Goal: Find specific page/section: Find specific page/section

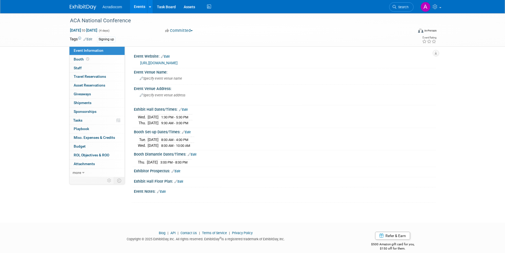
click at [85, 6] on img at bounding box center [83, 7] width 26 height 5
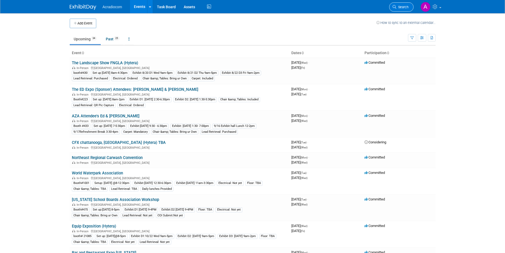
click at [396, 6] on icon at bounding box center [394, 7] width 4 height 4
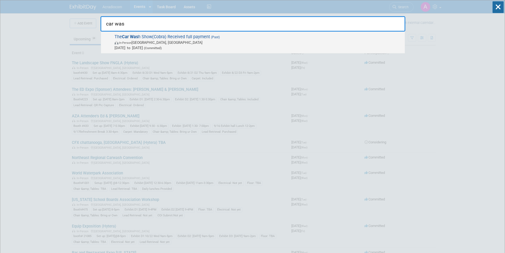
type input "car was"
click at [230, 46] on span "[DATE] to [DATE] (Committed)" at bounding box center [257, 47] width 287 height 5
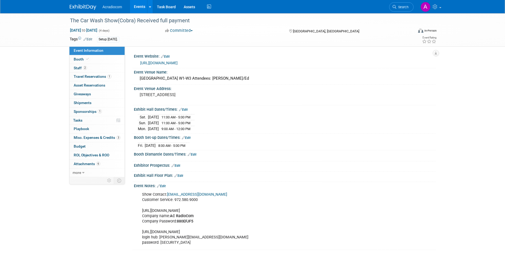
click at [72, 8] on img at bounding box center [83, 7] width 26 height 5
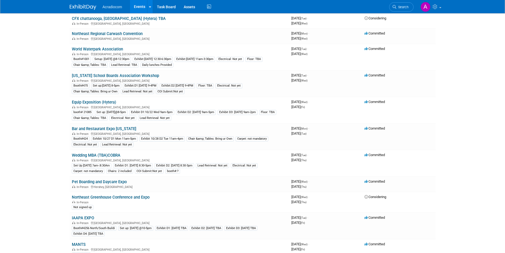
scroll to position [221, 0]
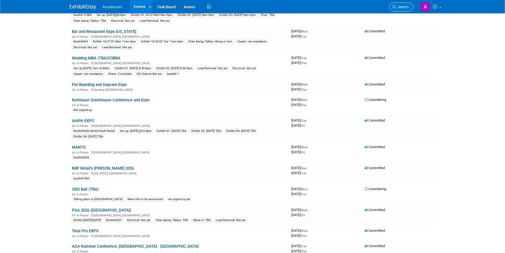
drag, startPoint x: 0, startPoint y: 0, endPoint x: 401, endPoint y: 6, distance: 401.5
click at [401, 6] on span "Search" at bounding box center [402, 7] width 12 height 4
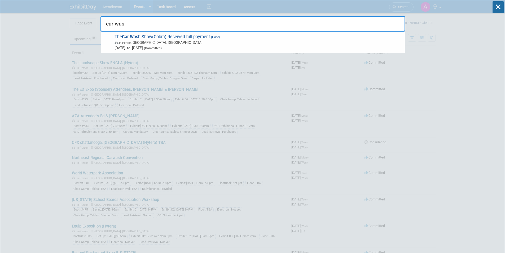
type input "car was"
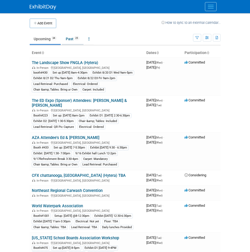
click at [70, 37] on link "Past 25" at bounding box center [73, 39] width 22 height 10
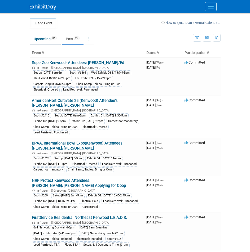
click at [39, 40] on link "Upcoming 34" at bounding box center [45, 39] width 31 height 10
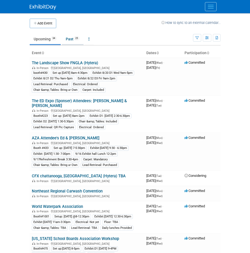
click at [71, 39] on link "Past 25" at bounding box center [73, 39] width 22 height 10
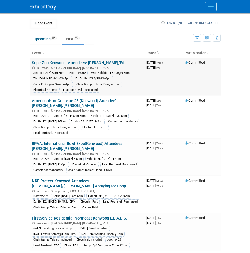
click at [62, 62] on link "SuperZoo Kenwood- Attendees: [PERSON_NAME]/Ed" at bounding box center [78, 62] width 92 height 5
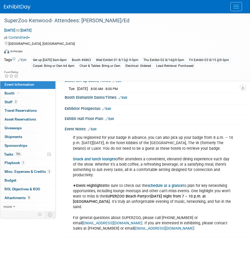
scroll to position [106, 0]
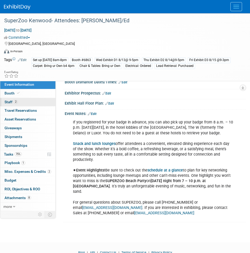
click at [29, 100] on link "2 Staff 2" at bounding box center [27, 102] width 55 height 8
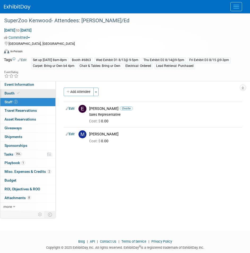
click at [36, 90] on link "Booth" at bounding box center [27, 93] width 55 height 8
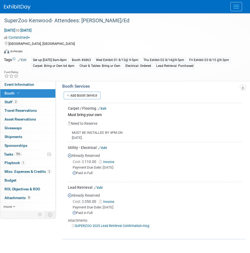
scroll to position [132, 0]
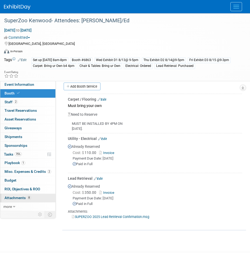
click at [37, 195] on link "8 Attachments 8" at bounding box center [27, 197] width 55 height 8
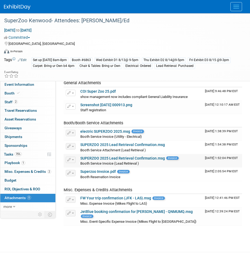
scroll to position [26, 0]
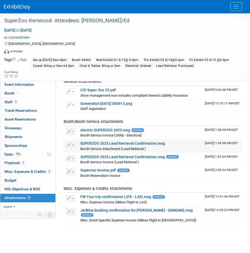
click at [119, 142] on link "SUPERZOO 2025 Lead Retrieval Confirmation.msg" at bounding box center [122, 143] width 85 height 4
click at [31, 90] on link "Booth" at bounding box center [27, 93] width 55 height 8
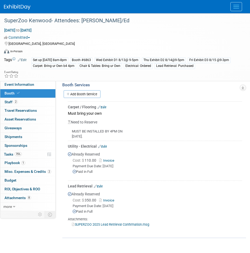
scroll to position [132, 0]
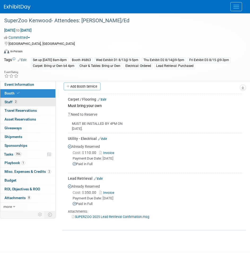
click at [41, 101] on link "2 Staff 2" at bounding box center [27, 102] width 55 height 8
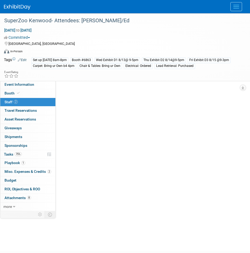
scroll to position [0, 0]
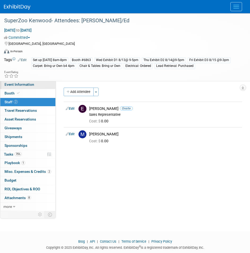
click at [26, 82] on link "Event Information" at bounding box center [27, 84] width 55 height 8
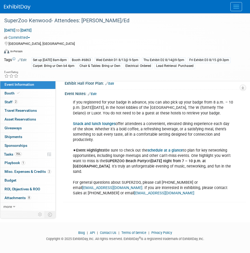
scroll to position [126, 0]
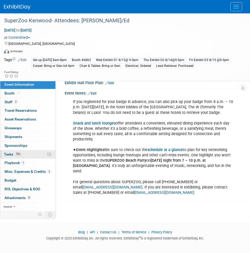
click at [34, 155] on link "75% Tasks 75%" at bounding box center [27, 154] width 55 height 8
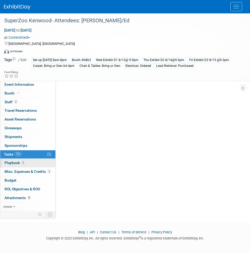
scroll to position [0, 0]
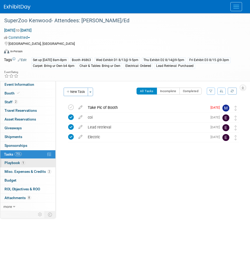
click at [36, 162] on link "1 Playbook 1" at bounding box center [27, 162] width 55 height 8
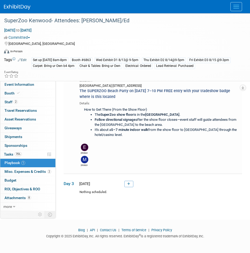
scroll to position [83, 0]
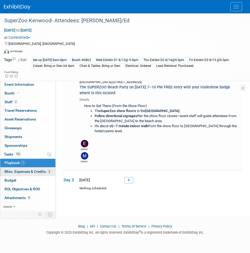
click at [36, 172] on span "Misc. Expenses & Credits 2" at bounding box center [28, 171] width 47 height 4
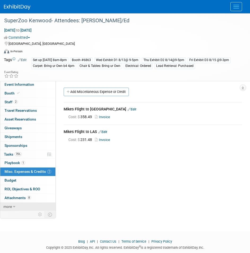
click at [16, 205] on link "more" at bounding box center [27, 206] width 55 height 8
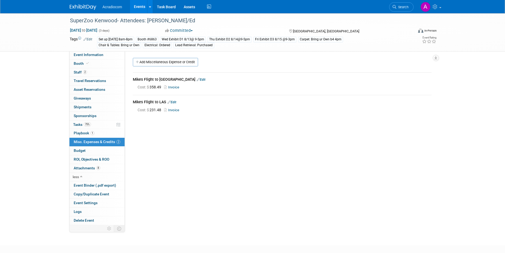
click at [69, 6] on div "Acradiocom Events Add Event Bulk Upload Events Shareable Event Boards Recently …" at bounding box center [253, 6] width 374 height 13
click at [83, 7] on img at bounding box center [83, 7] width 26 height 5
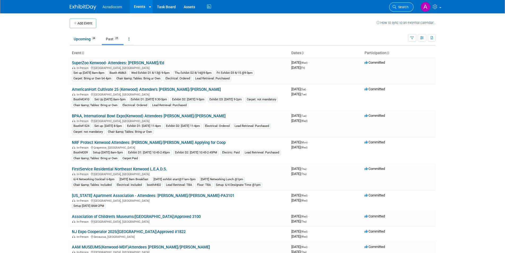
click at [403, 8] on span "Search" at bounding box center [402, 7] width 12 height 4
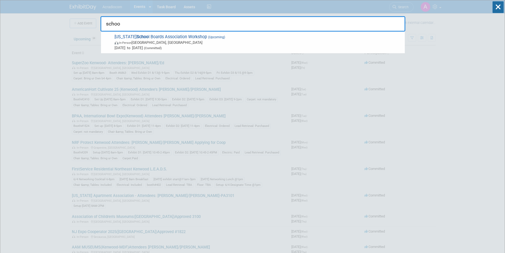
type input "schoo"
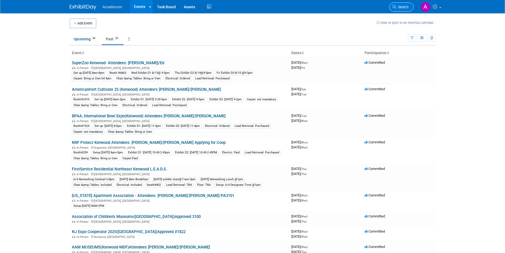
click at [400, 7] on span "Search" at bounding box center [402, 7] width 12 height 4
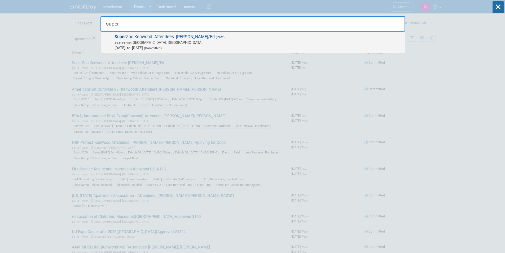
type input "super"
click at [299, 37] on span "Super Zoo Kenwood- Attendees: Mike/Ed (Past) In-Person Las Vegas, NV Aug 13, 20…" at bounding box center [257, 42] width 289 height 16
